Goal: Task Accomplishment & Management: Manage account settings

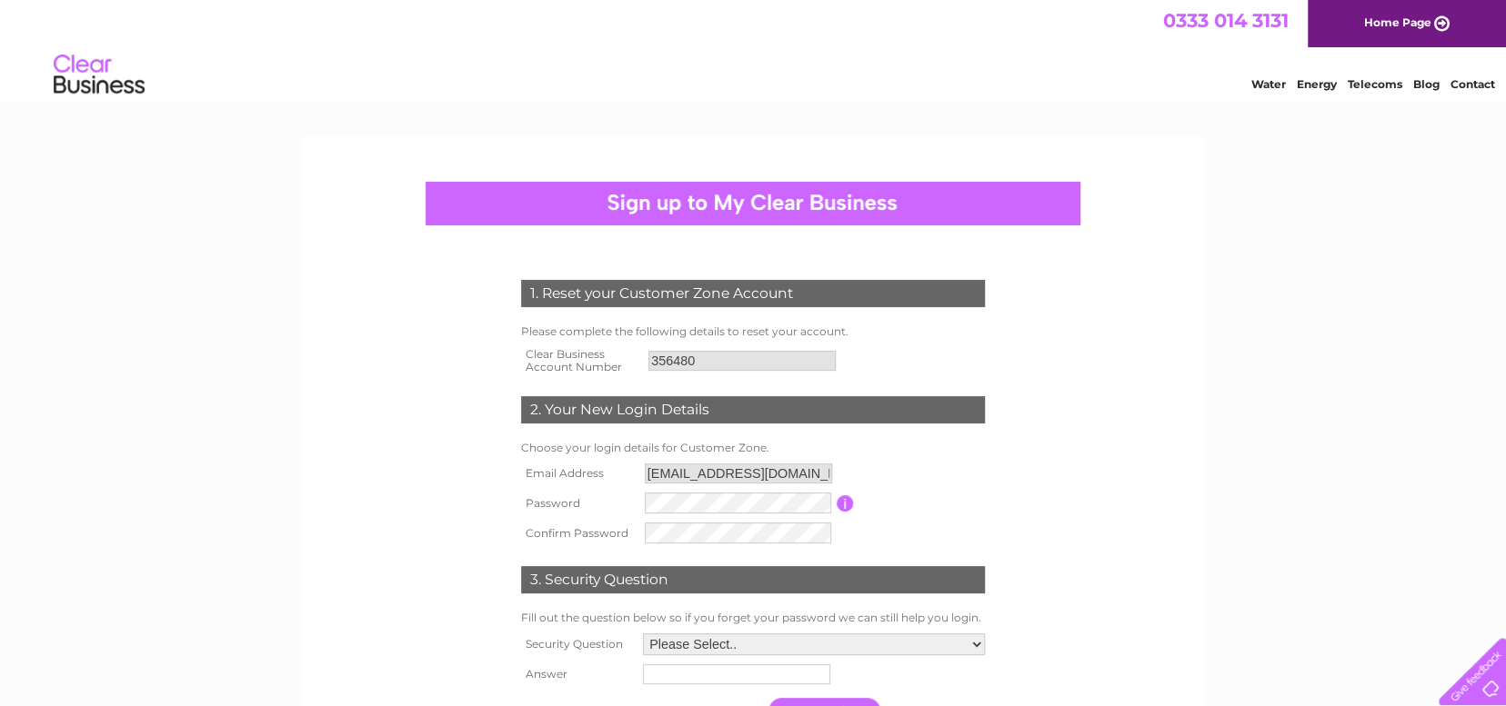
scroll to position [182, 0]
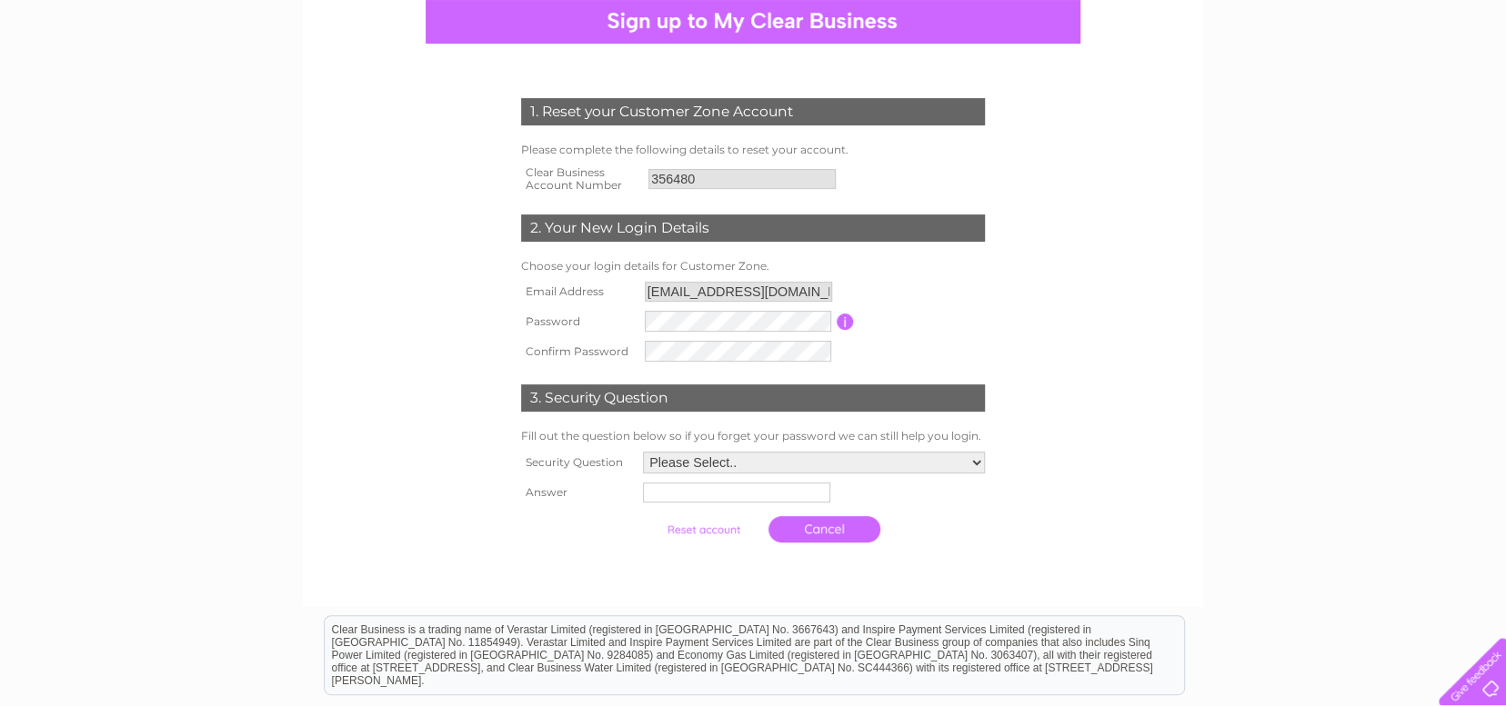
click at [973, 460] on select "Please Select.. In what town or city was your first job? In what town or city d…" at bounding box center [814, 463] width 342 height 22
select select "5"
click at [641, 453] on select "Please Select.. In what town or city was your first job? In what town or city d…" at bounding box center [813, 464] width 344 height 24
click at [673, 496] on input "text" at bounding box center [734, 495] width 187 height 20
type input "h"
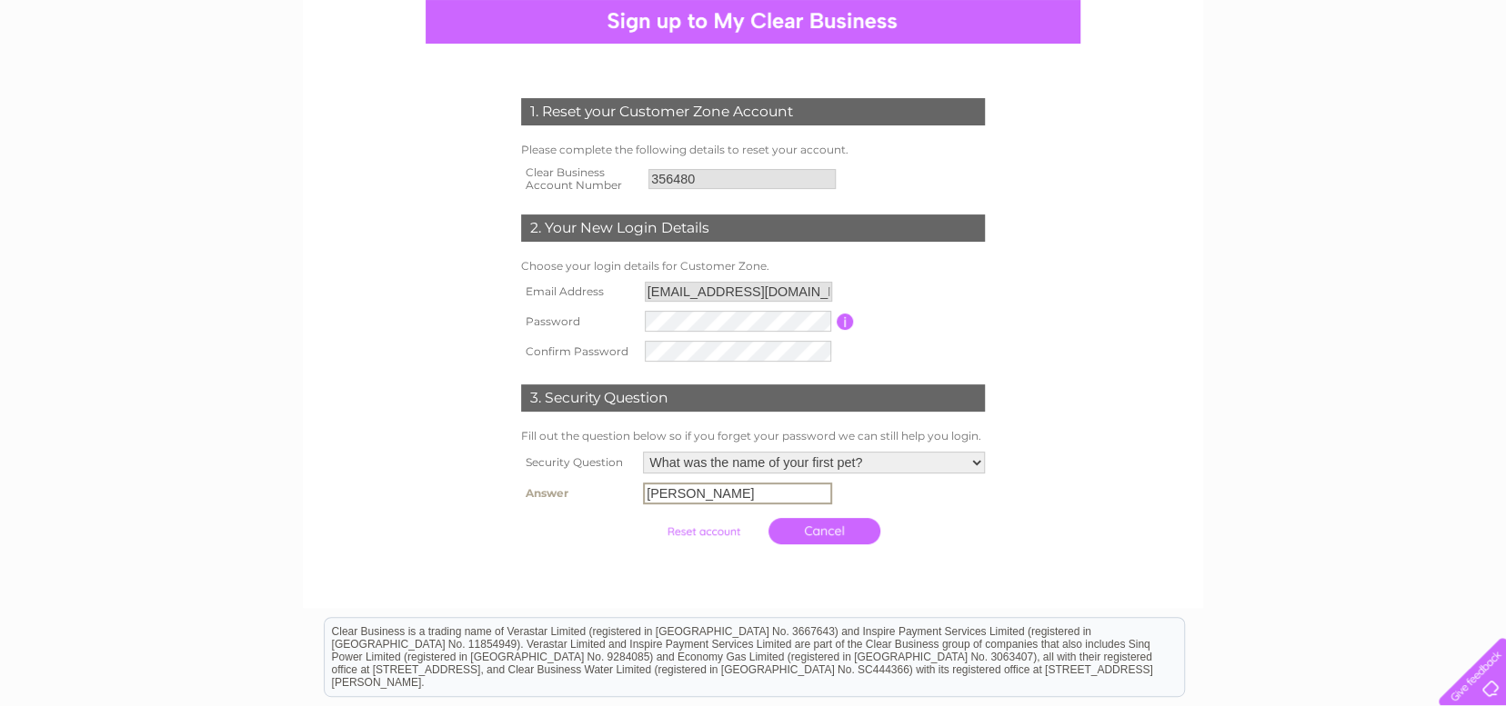
type input "monty"
click at [1037, 496] on form "1. Reset your Customer Zone Account Please complete the following details to re…" at bounding box center [753, 325] width 866 height 526
click at [696, 532] on input "submit" at bounding box center [703, 529] width 112 height 25
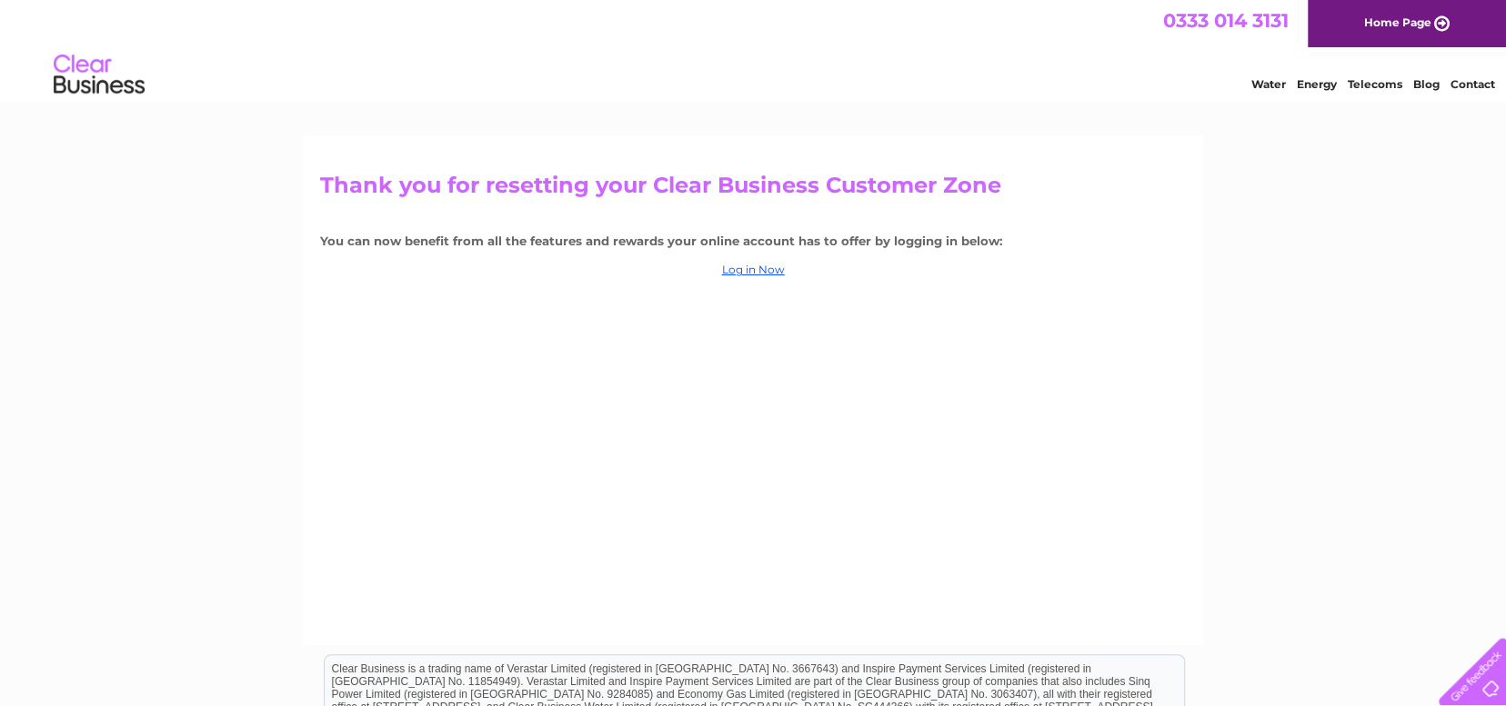
drag, startPoint x: 1167, startPoint y: 342, endPoint x: 703, endPoint y: 270, distance: 469.3
click at [1164, 340] on div "Thank you for resetting your Clear Business Customer Zone You can now benefit f…" at bounding box center [753, 390] width 900 height 509
click at [736, 270] on link "Log in Now" at bounding box center [753, 270] width 63 height 14
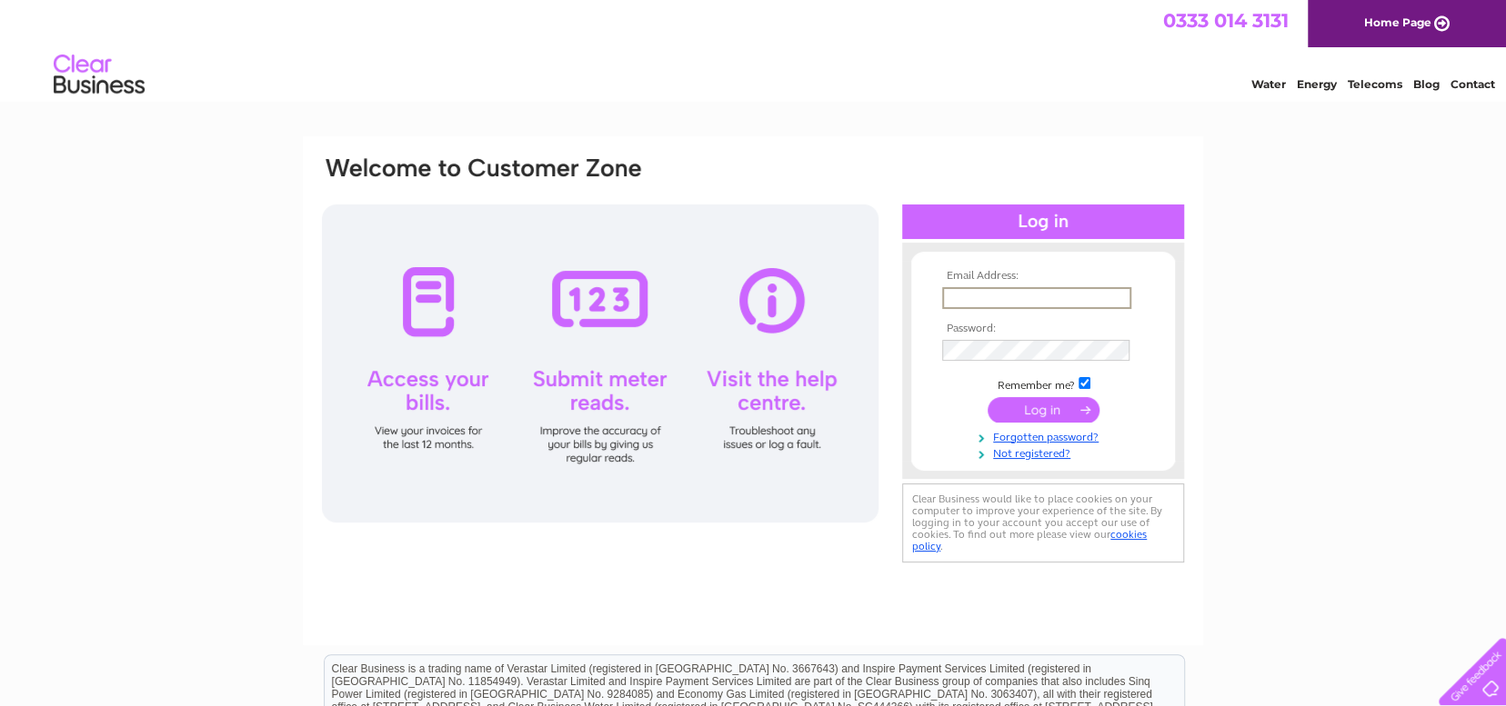
click at [969, 290] on input "text" at bounding box center [1036, 298] width 189 height 22
type input "[EMAIL_ADDRESS][DOMAIN_NAME]"
click at [1037, 404] on input "submit" at bounding box center [1043, 408] width 112 height 25
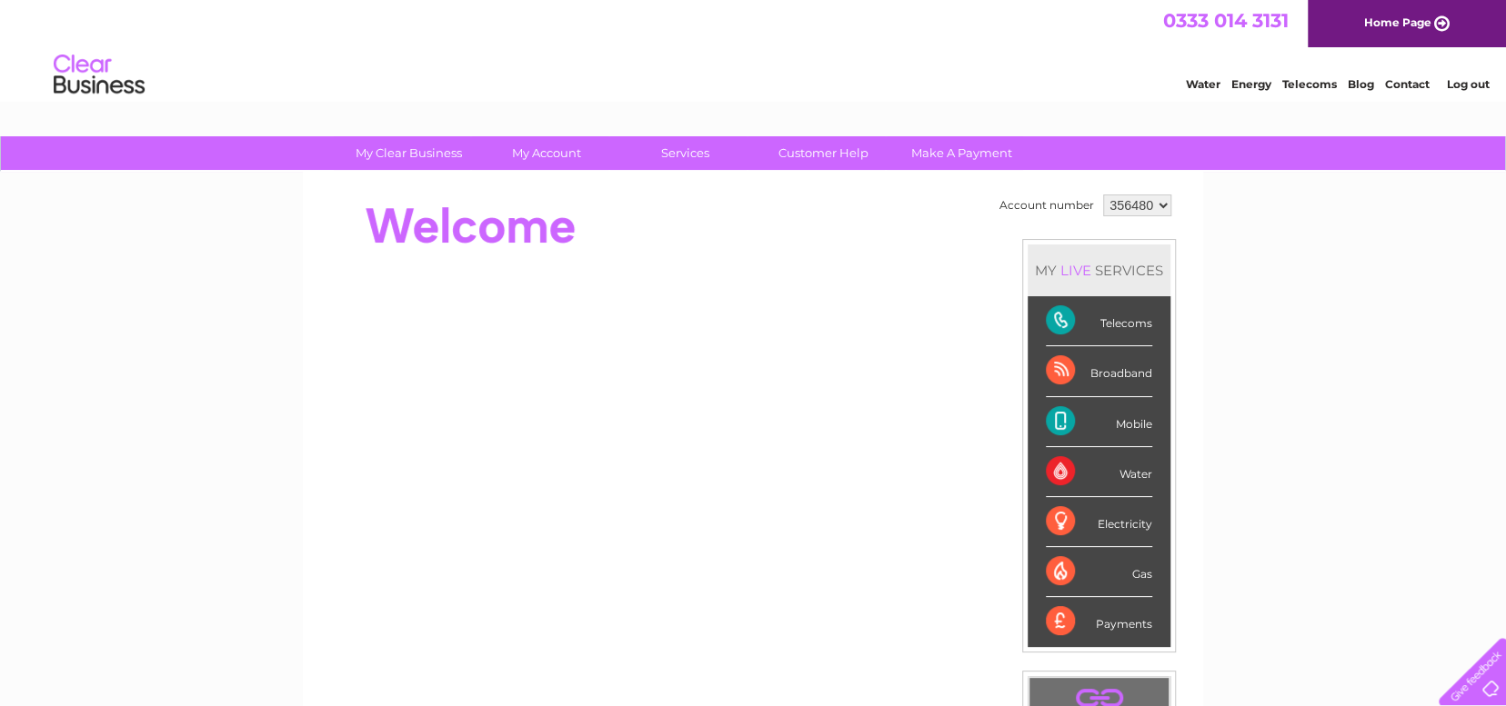
scroll to position [91, 0]
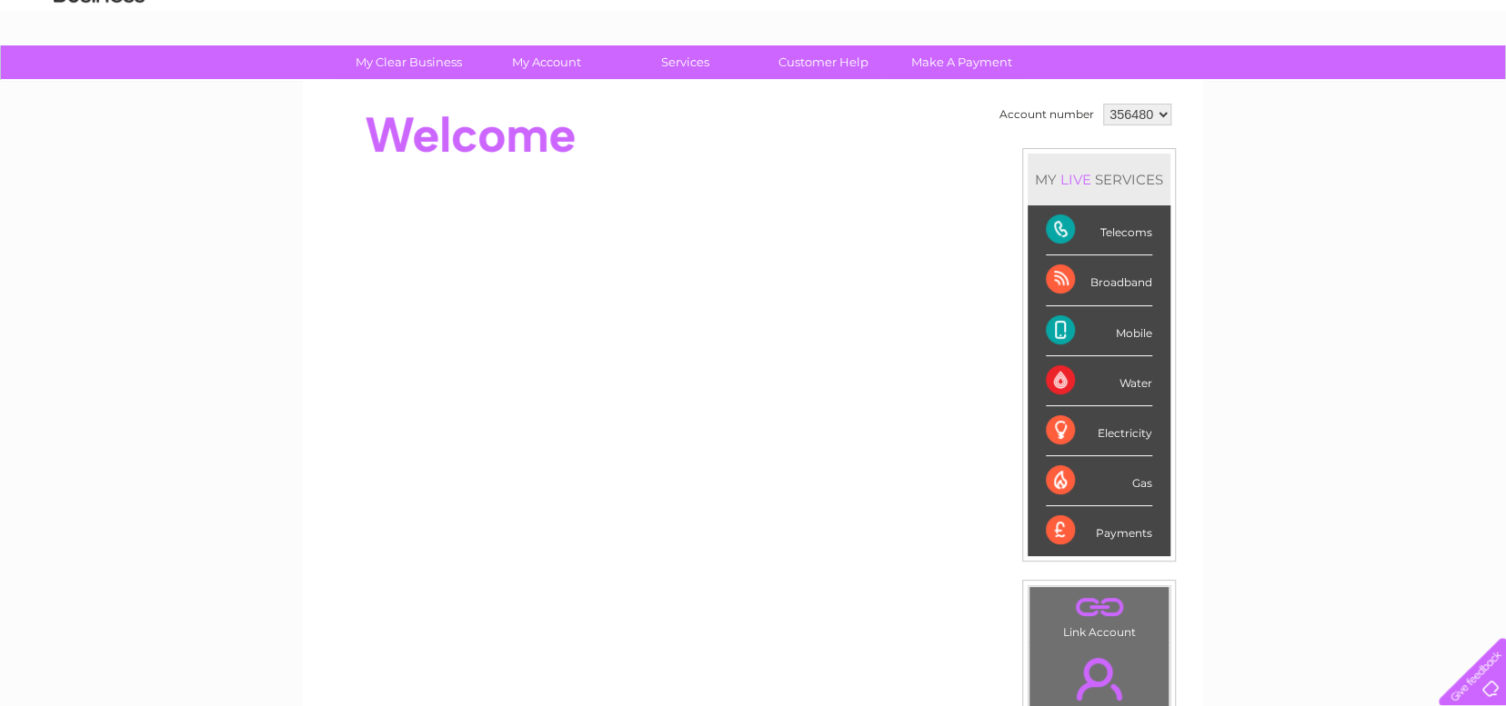
click at [1109, 283] on div "Broadband" at bounding box center [1099, 281] width 106 height 50
click at [1063, 280] on div "Broadband" at bounding box center [1099, 281] width 106 height 50
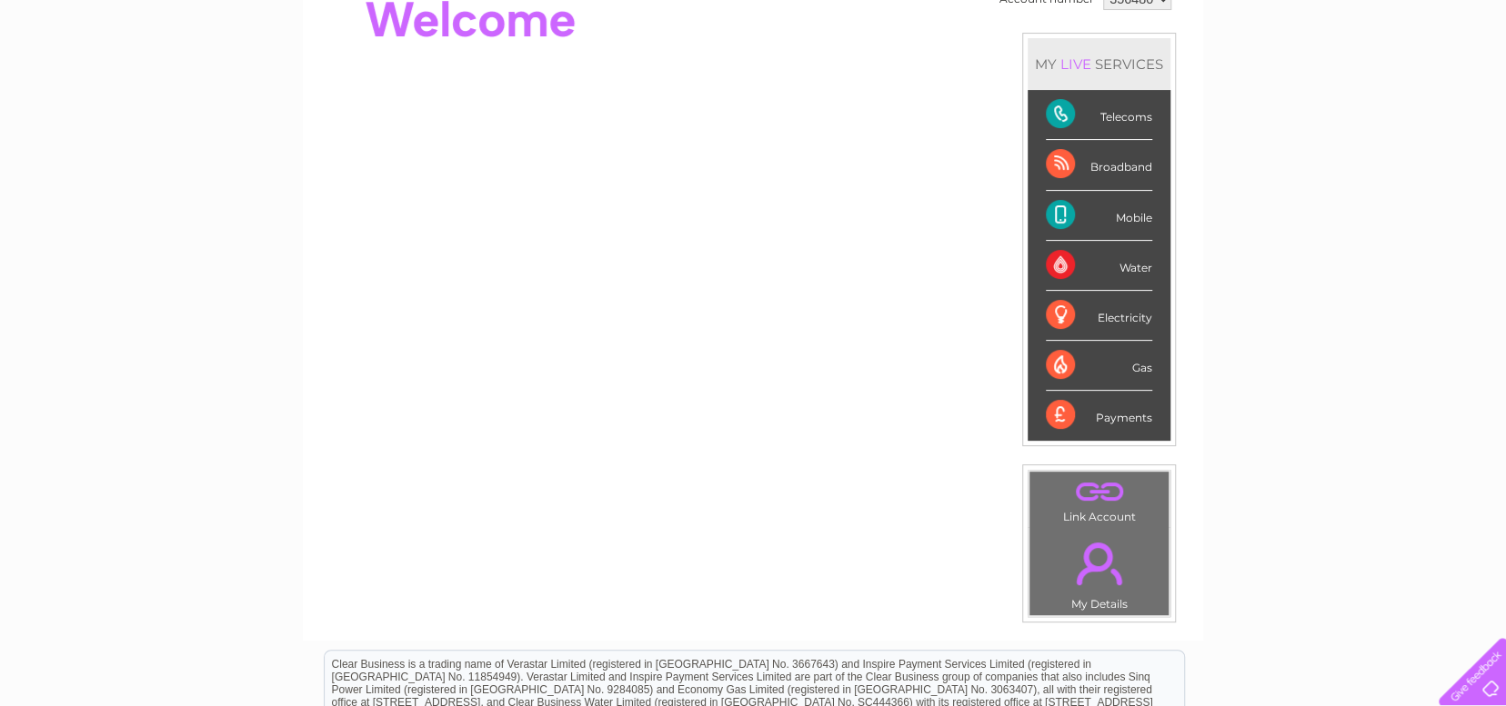
scroll to position [101, 0]
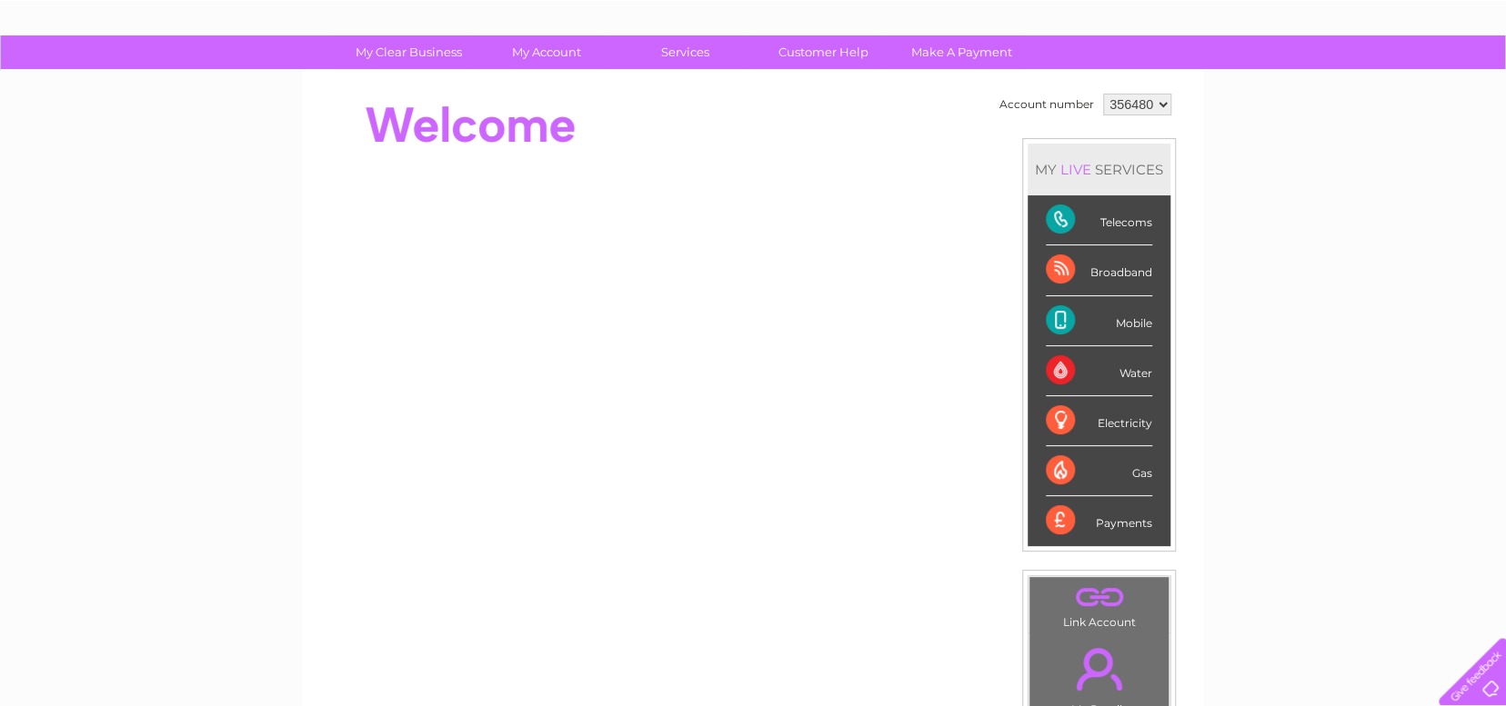
click at [1140, 175] on div "MY LIVE SERVICES" at bounding box center [1098, 170] width 143 height 52
click at [1129, 221] on div "Telecoms" at bounding box center [1099, 220] width 106 height 50
click at [1054, 217] on div "Telecoms" at bounding box center [1099, 220] width 106 height 50
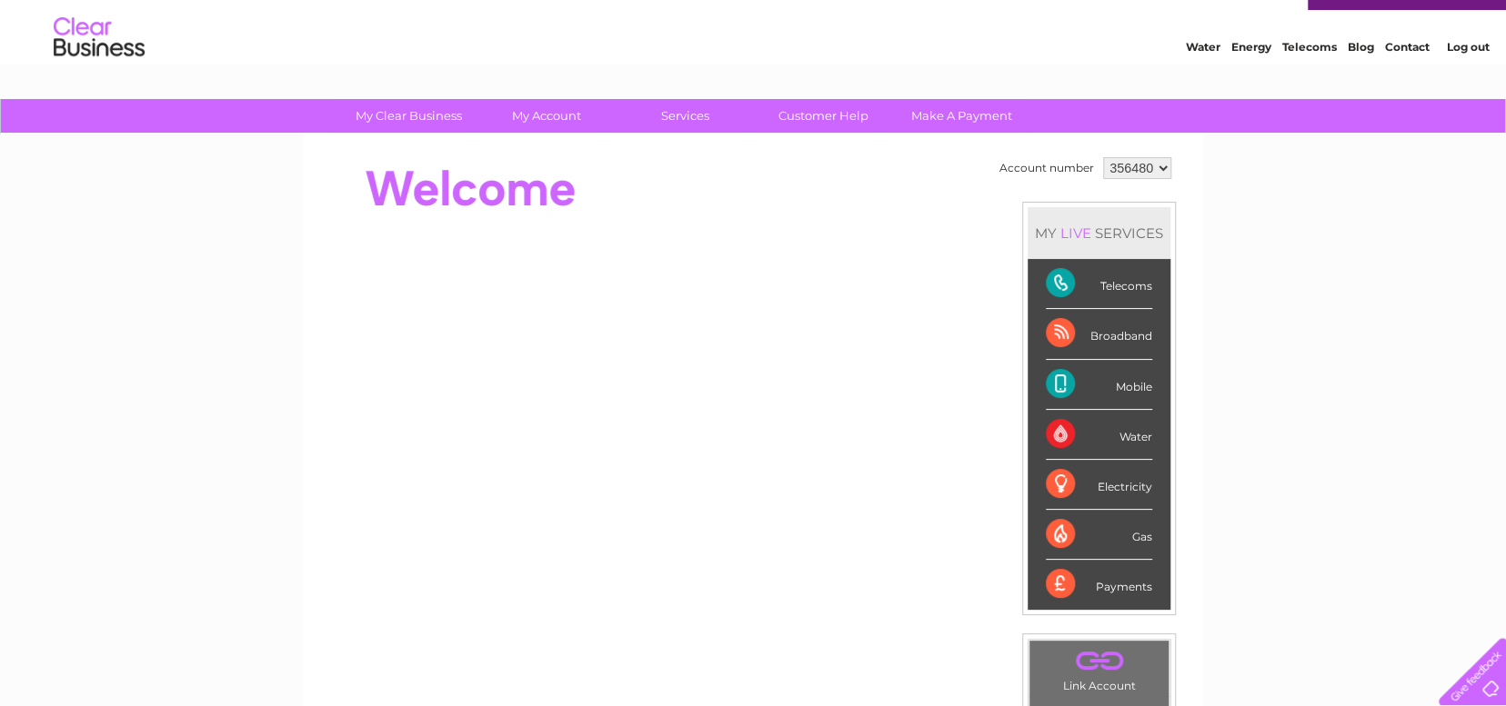
scroll to position [0, 0]
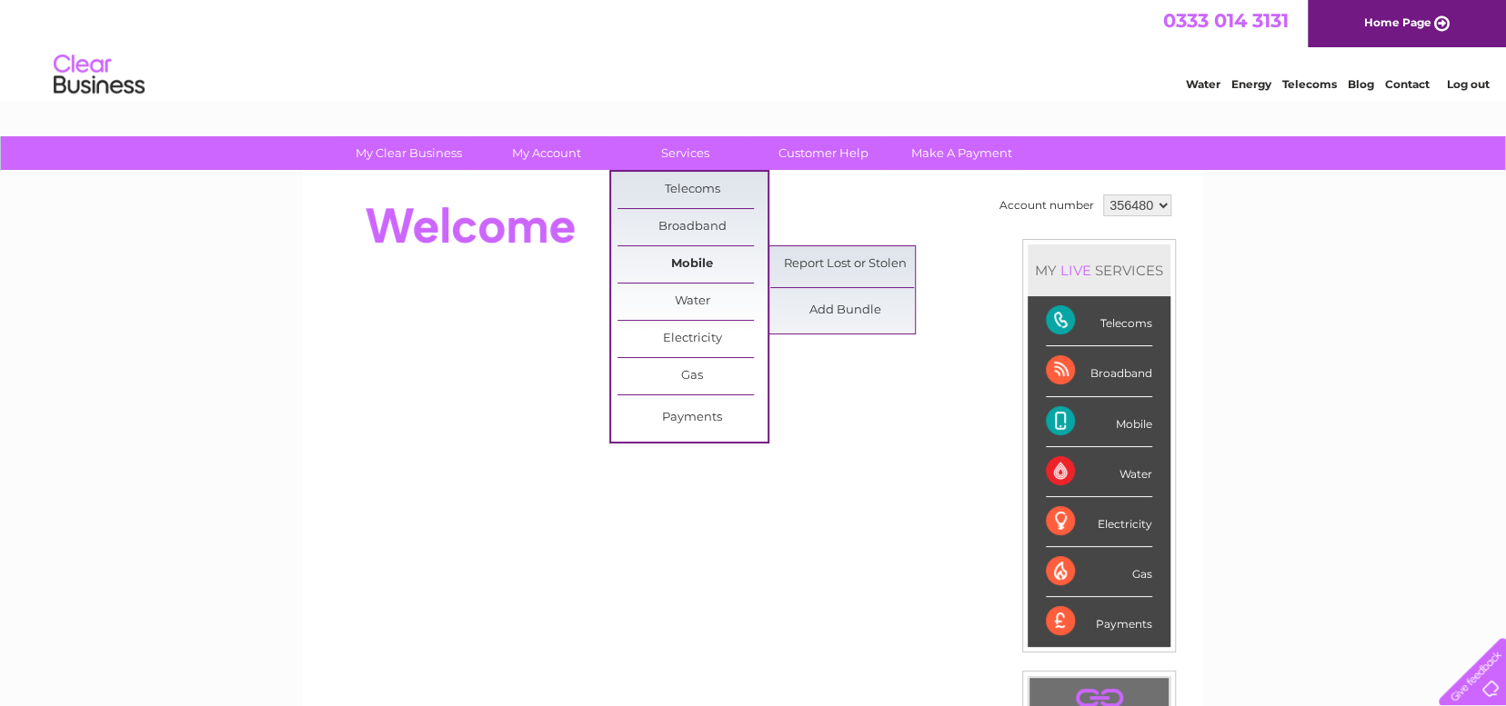
click at [688, 263] on link "Mobile" at bounding box center [692, 264] width 150 height 36
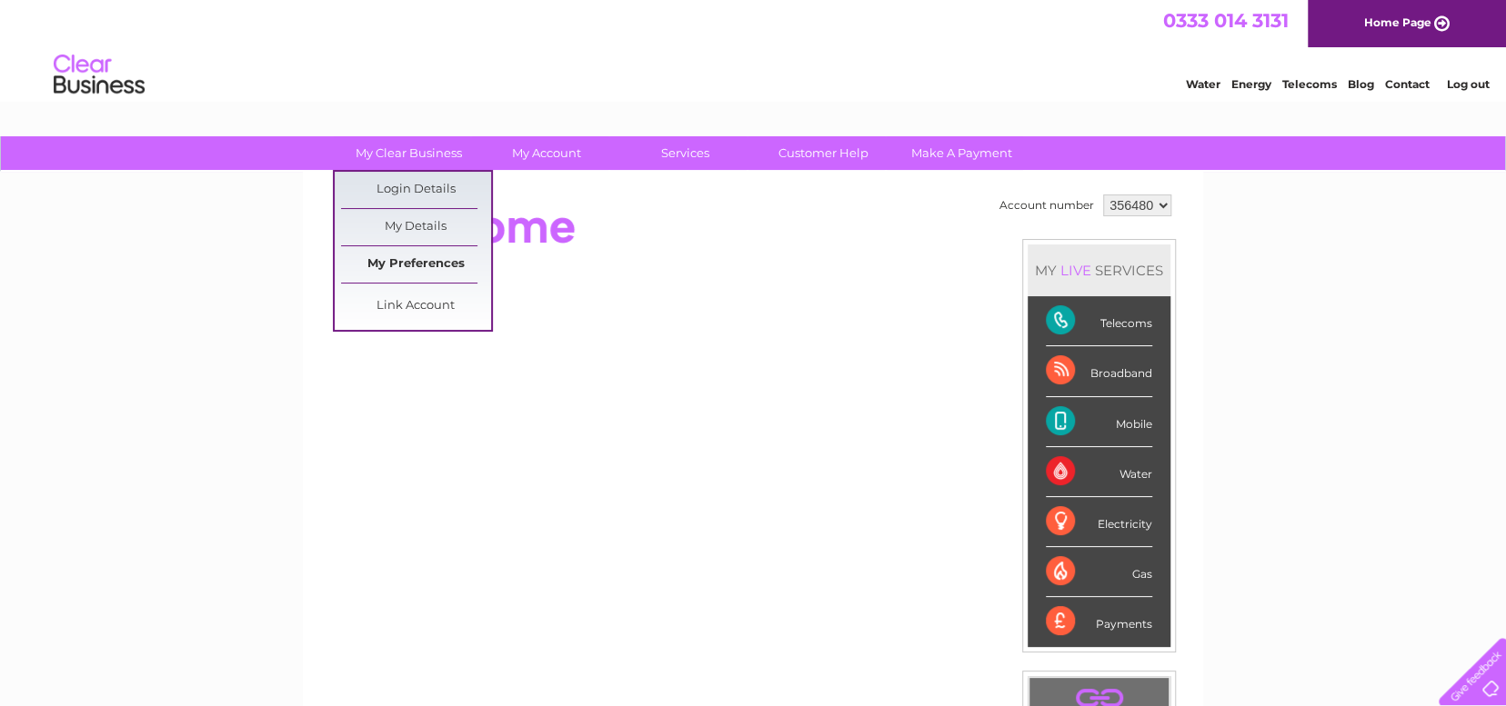
click at [426, 266] on link "My Preferences" at bounding box center [416, 264] width 150 height 36
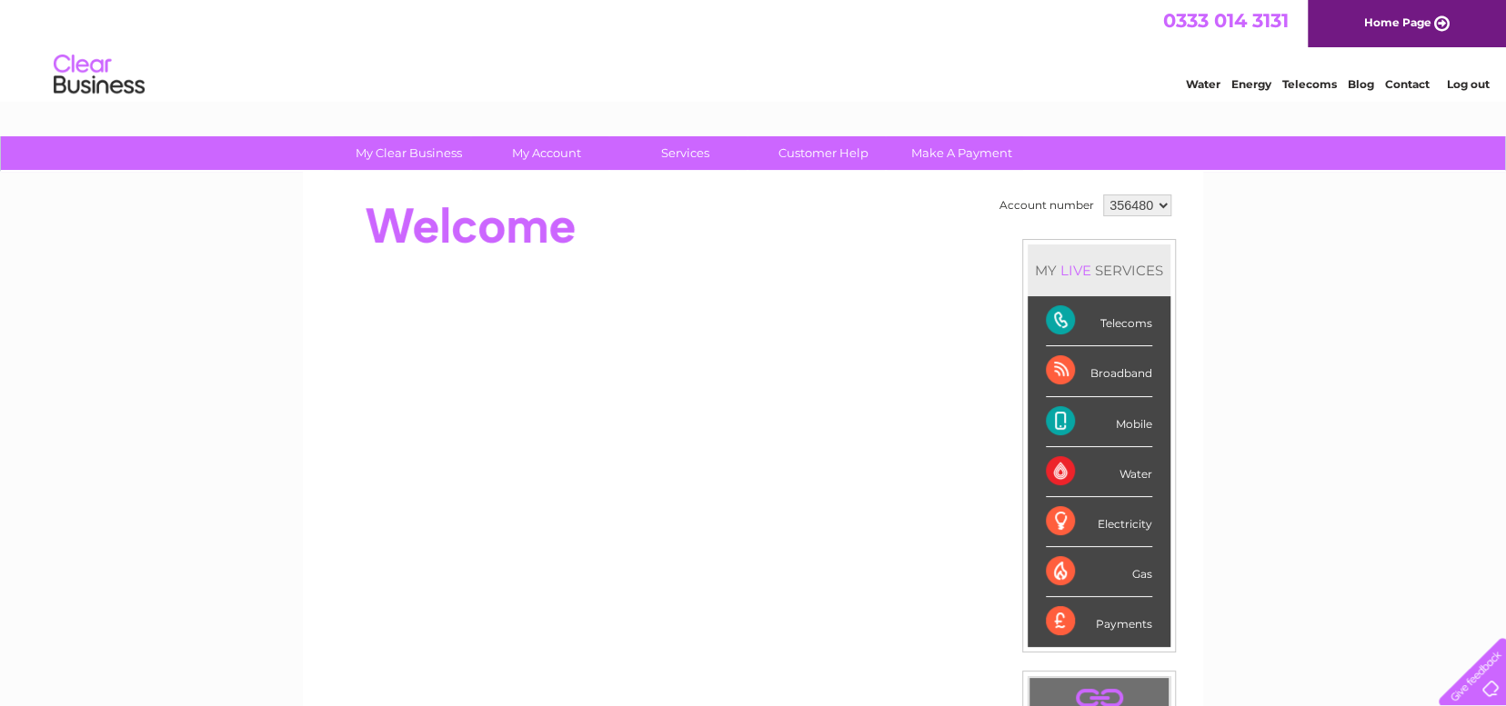
click at [1369, 262] on div "My Clear Business Login Details My Details My Preferences Link Account My Accou…" at bounding box center [753, 647] width 1506 height 1022
